Goal: Task Accomplishment & Management: Manage account settings

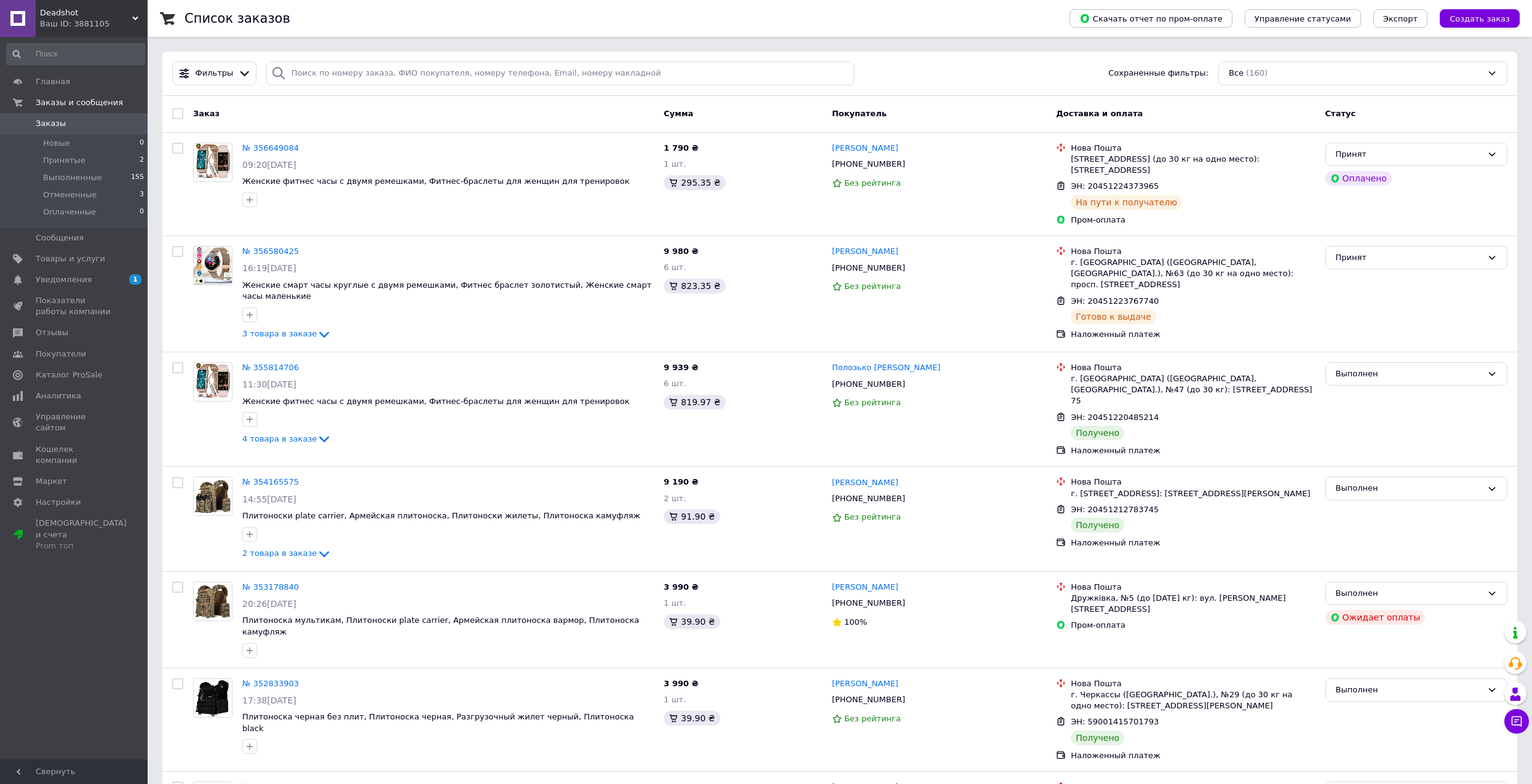
click at [70, 122] on span "Заказы" at bounding box center [75, 124] width 78 height 11
click at [61, 120] on span "Заказы" at bounding box center [50, 124] width 30 height 11
click at [62, 119] on span "Заказы" at bounding box center [75, 124] width 78 height 11
